Goal: Task Accomplishment & Management: Complete application form

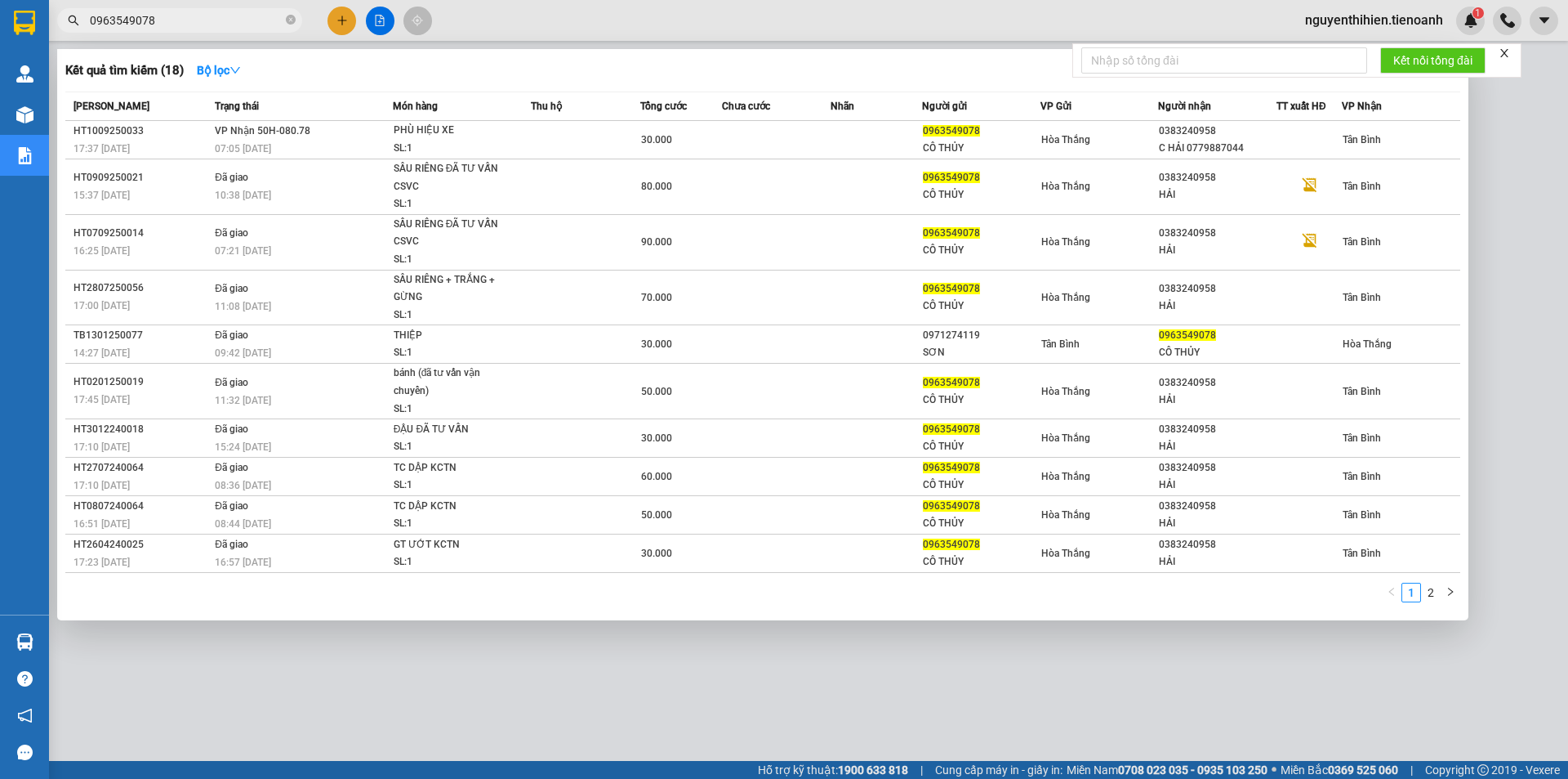
click at [192, 22] on input "0963549078" at bounding box center [186, 20] width 193 height 18
drag, startPoint x: 0, startPoint y: 0, endPoint x: 191, endPoint y: 22, distance: 192.3
click at [191, 22] on input "0963549078" at bounding box center [186, 20] width 193 height 18
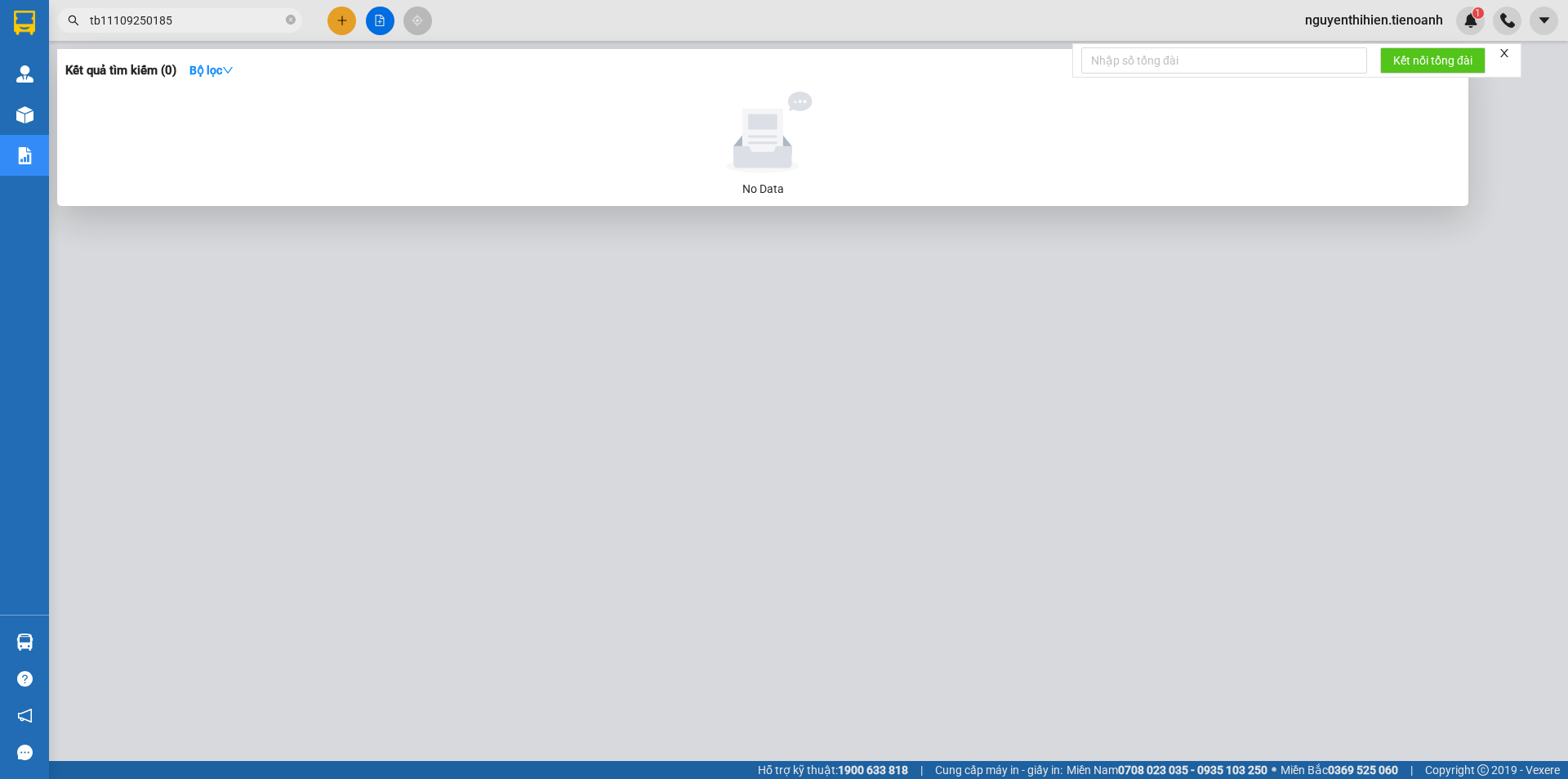
click at [115, 19] on input "tb11109250185" at bounding box center [186, 20] width 193 height 18
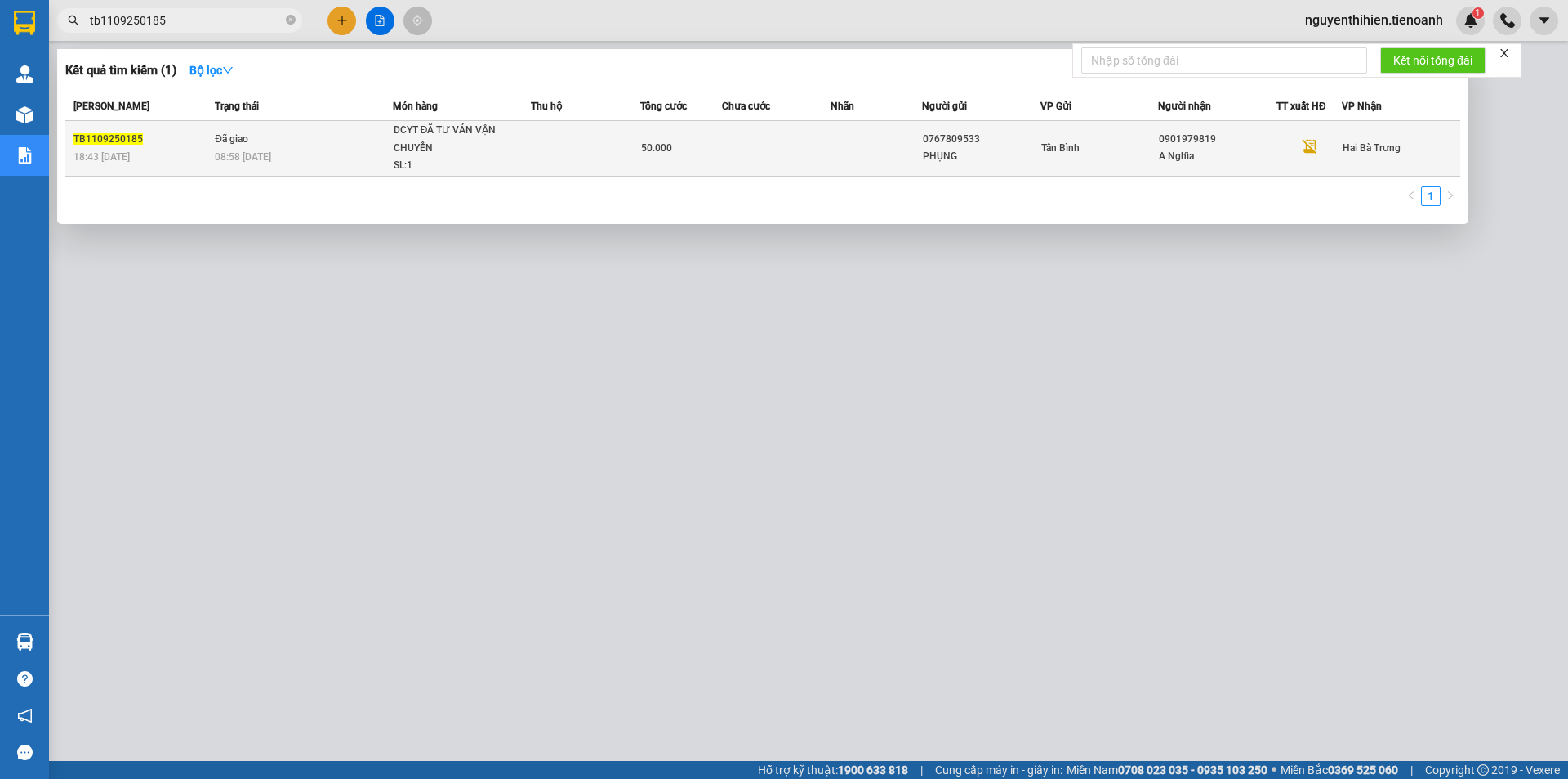
type input "tb1109250185"
click at [1123, 153] on div "Tân Bình" at bounding box center [1100, 147] width 117 height 18
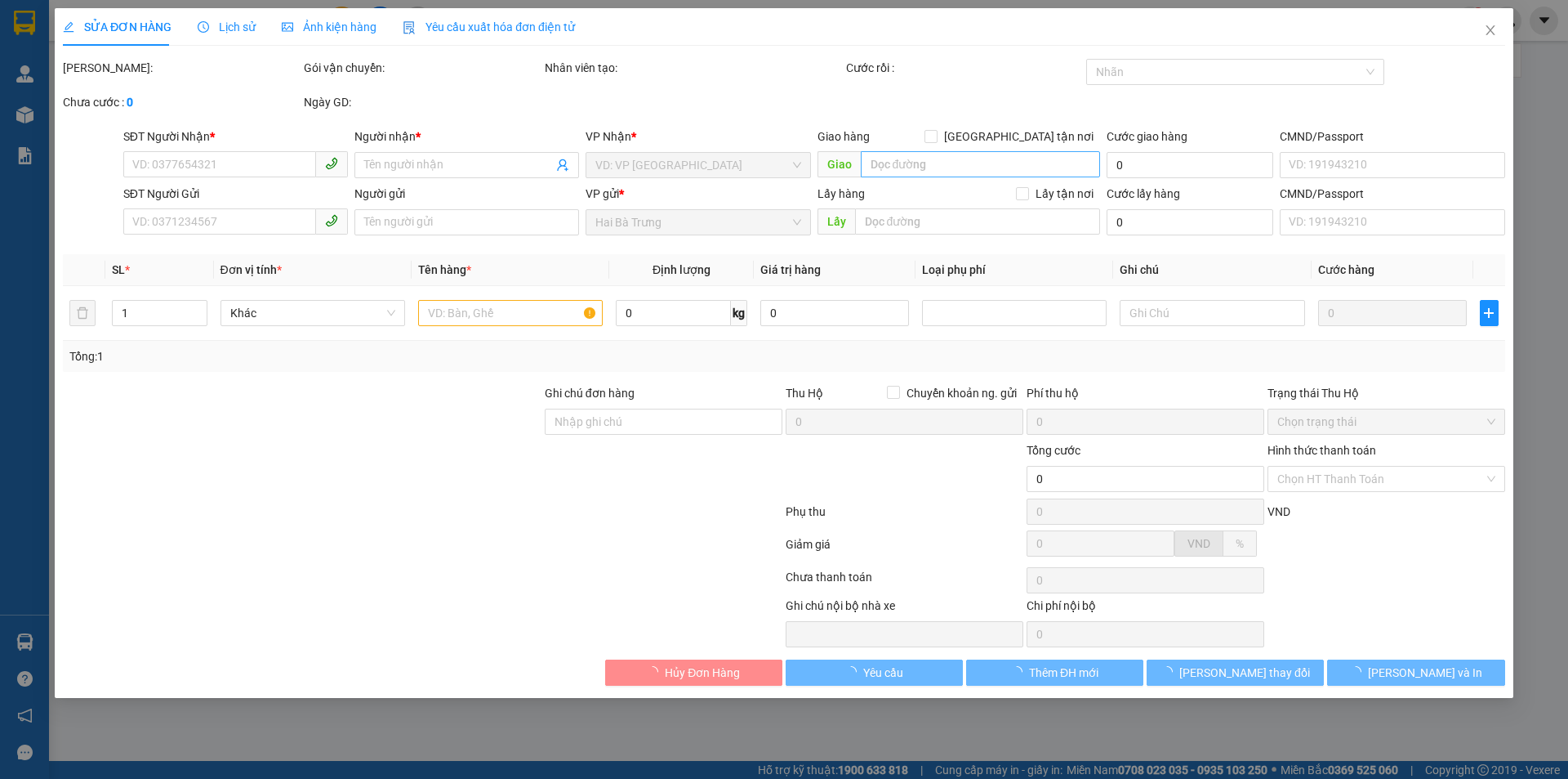
type input "0901979819"
type input "A Nghĩa"
type input "0767809533"
type input "PHỤNG"
type input "50.000"
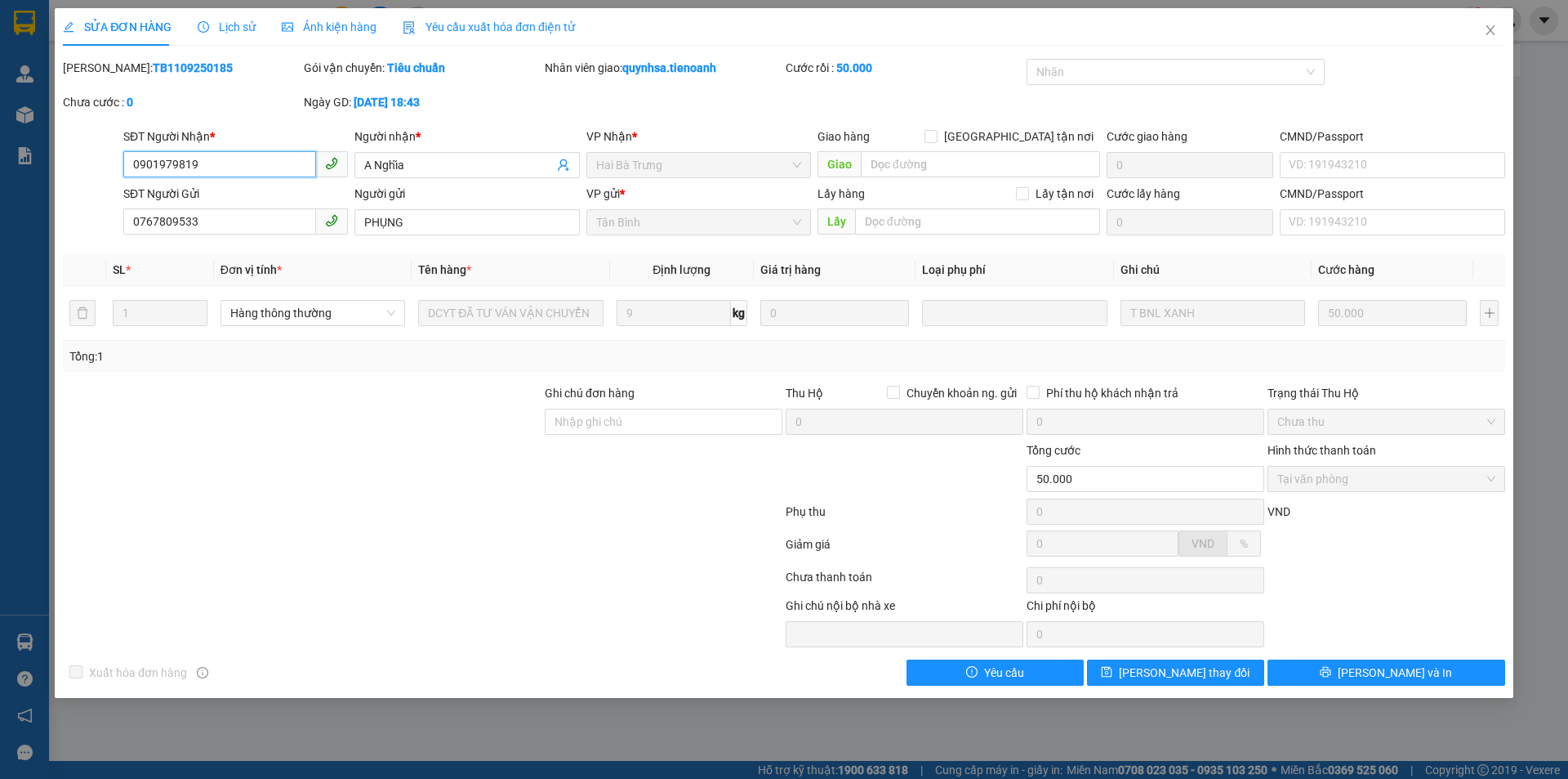
click at [230, 167] on input "0901979819" at bounding box center [220, 164] width 193 height 26
click at [155, 70] on b "TB1109250185" at bounding box center [193, 67] width 80 height 13
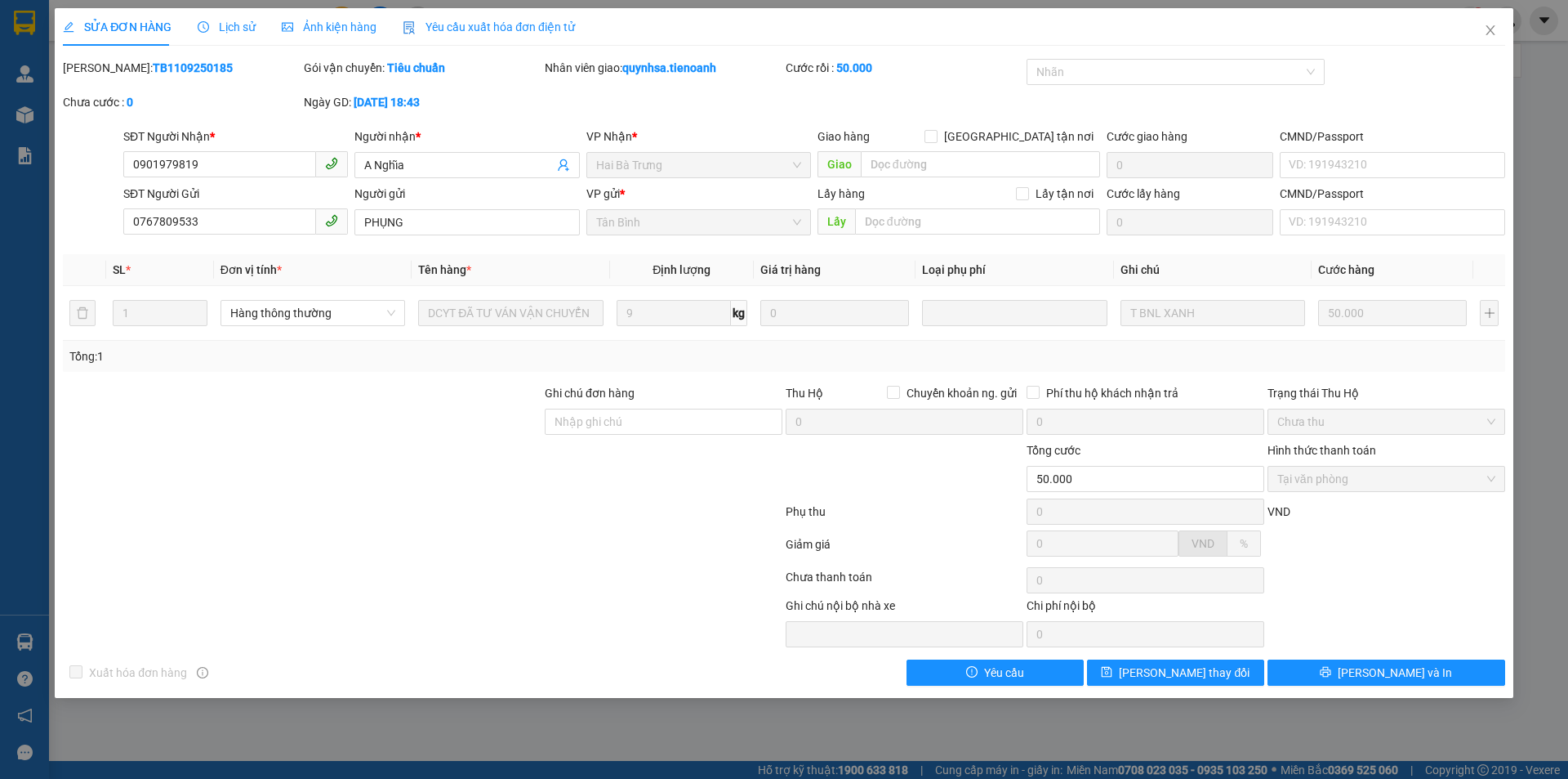
copy b "TB1109250185"
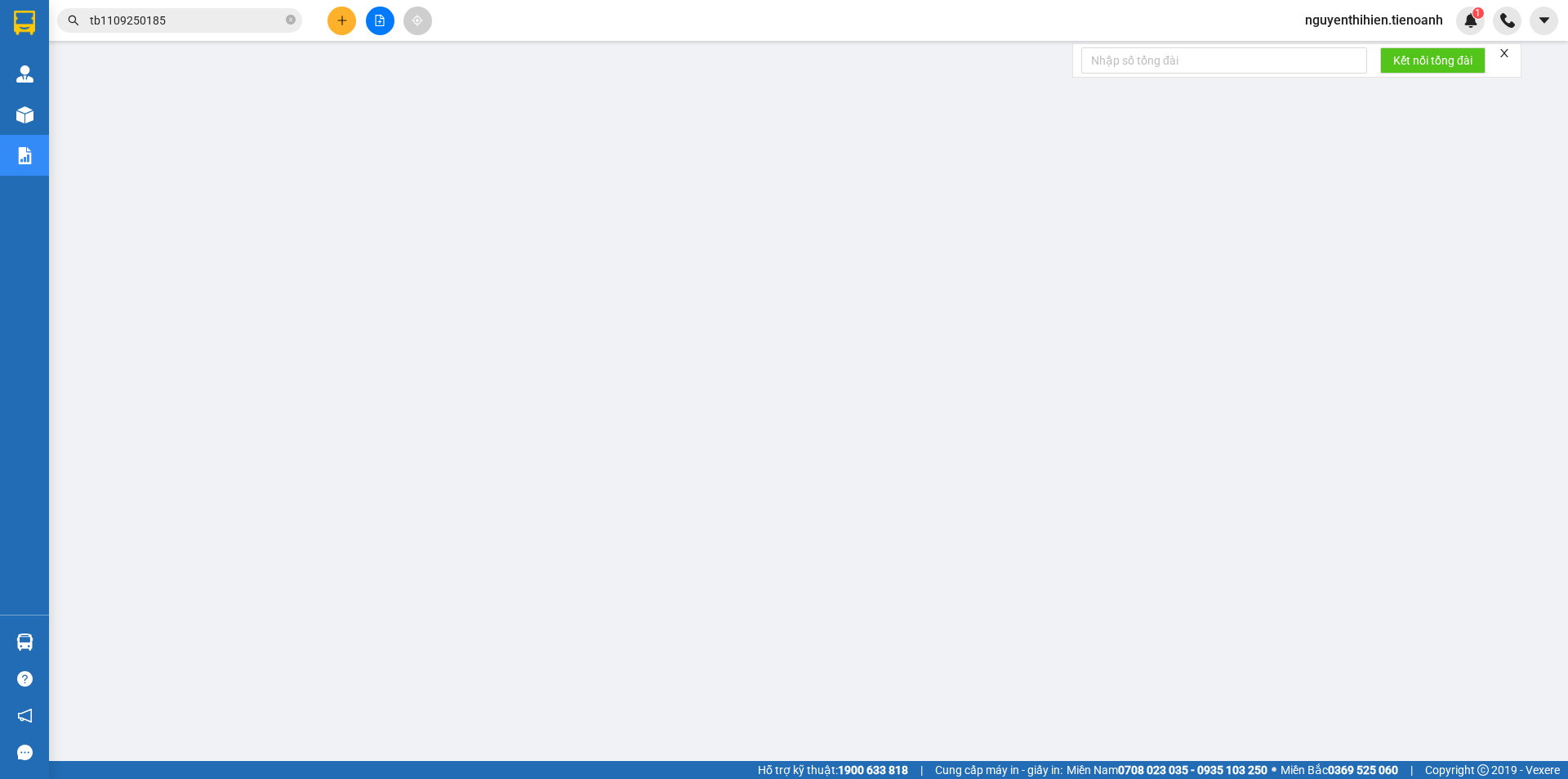
click at [205, 20] on input "tb1109250185" at bounding box center [186, 20] width 193 height 18
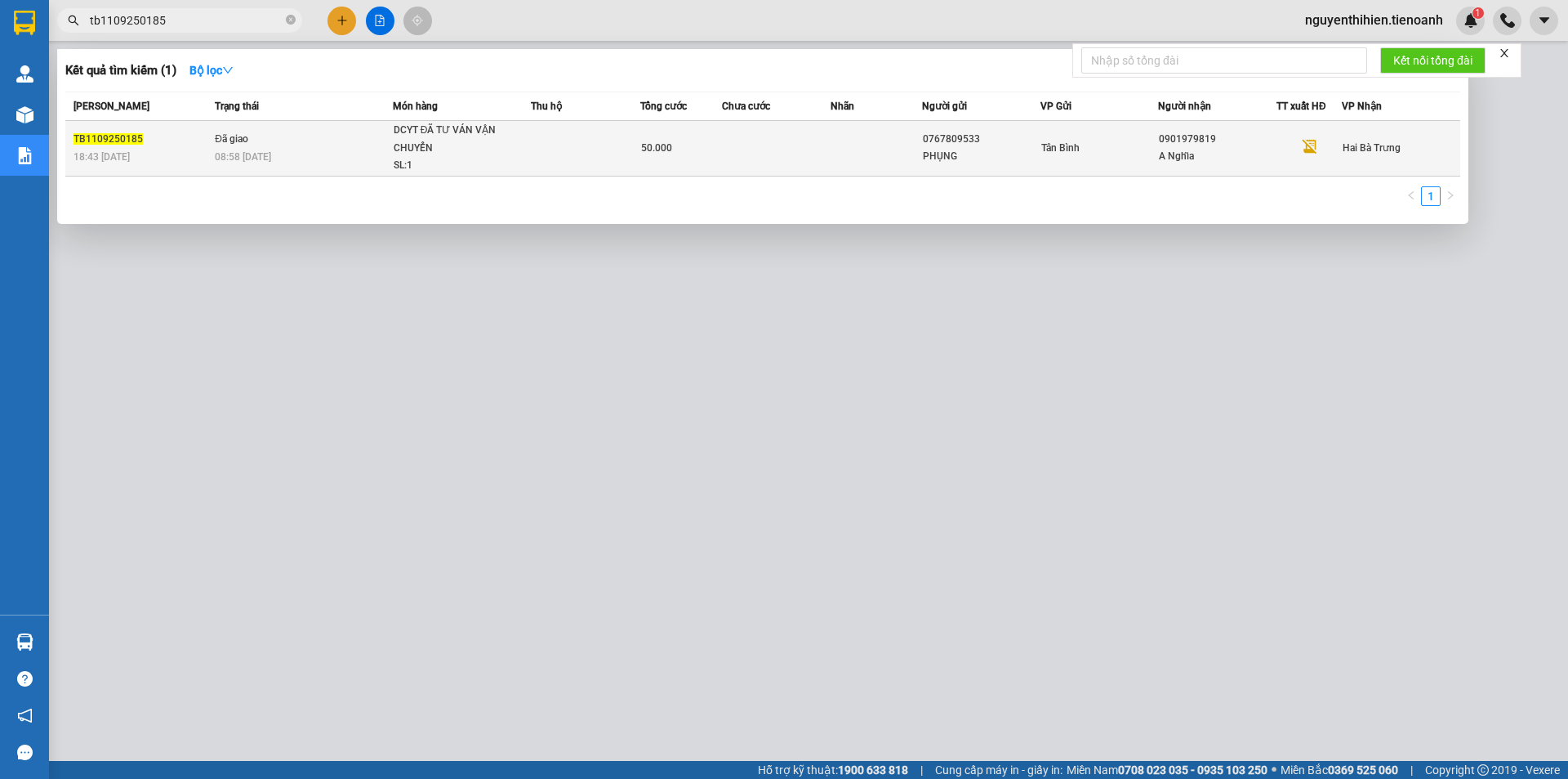
click at [763, 140] on td at bounding box center [776, 149] width 109 height 56
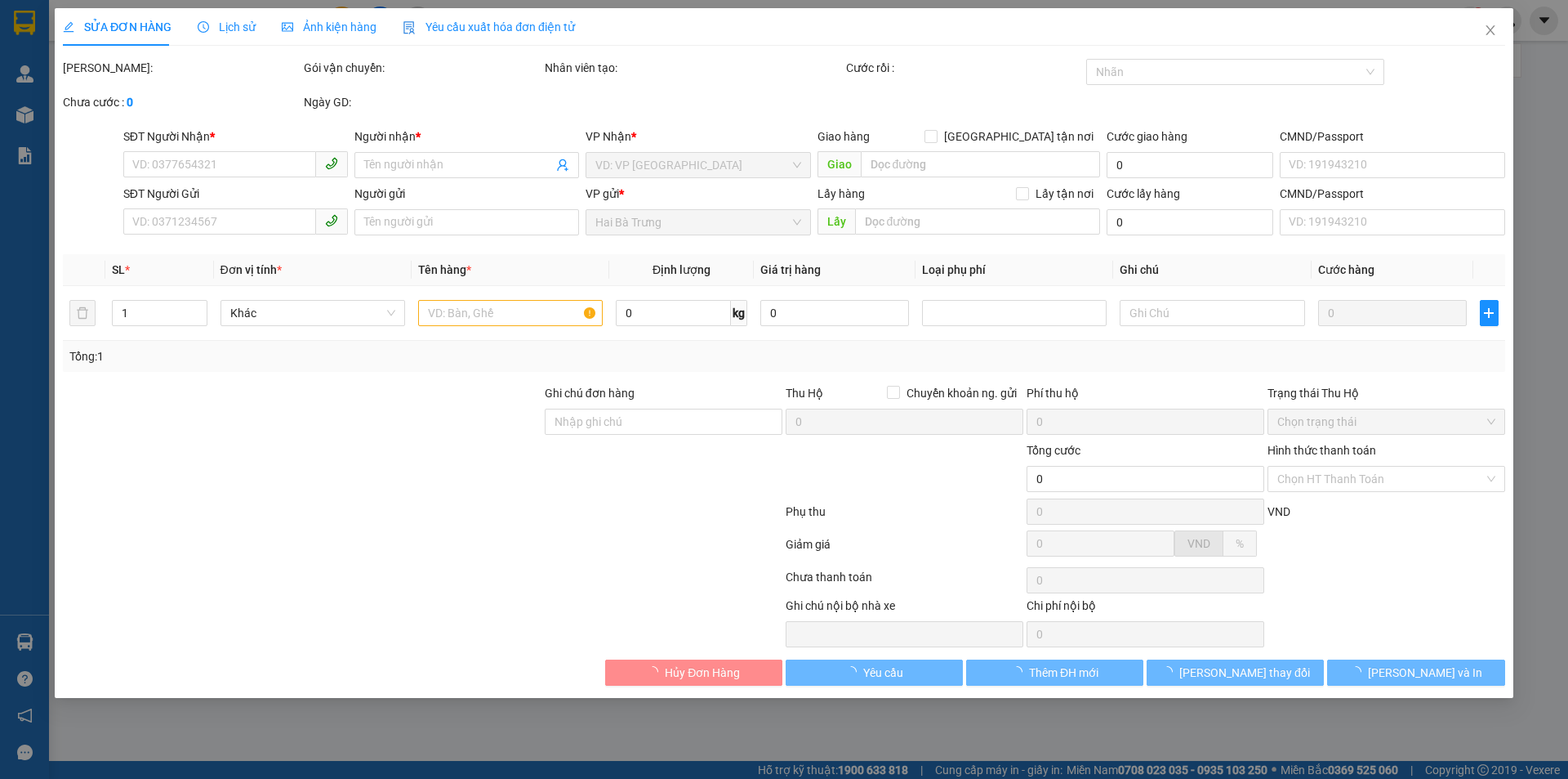
type input "0901979819"
type input "A Nghĩa"
type input "0767809533"
type input "PHỤNG"
type input "50.000"
